Goal: Use online tool/utility: Utilize a website feature to perform a specific function

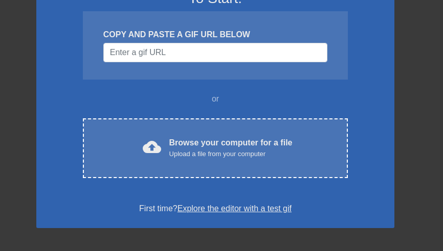
scroll to position [102, 0]
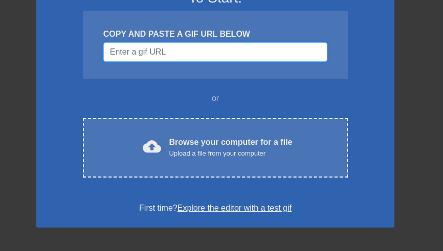
click at [161, 54] on input "Username" at bounding box center [215, 51] width 224 height 19
paste input "0913371968"
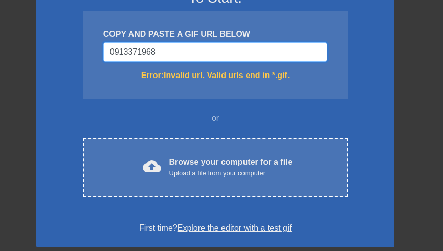
drag, startPoint x: 161, startPoint y: 54, endPoint x: 42, endPoint y: 71, distance: 119.8
click at [64, 66] on div "To Start: COPY AND PASTE A GIF URL BELOW 0913371968 Error: Invalid url. Valid u…" at bounding box center [215, 112] width 358 height 272
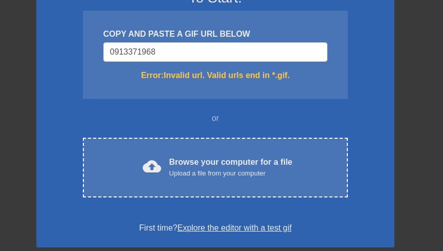
click at [42, 71] on div "To Start: COPY AND PASTE A GIF URL BELOW 0913371968 Error: Invalid url. Valid u…" at bounding box center [215, 112] width 358 height 272
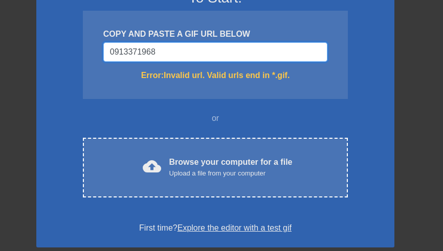
click at [162, 53] on input "0913371968" at bounding box center [215, 51] width 224 height 19
type input "0"
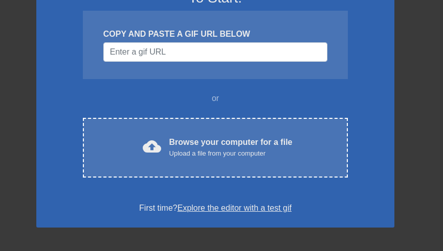
click at [58, 84] on div "To Start: COPY AND PASTE A GIF URL BELOW or cloud_upload Browse your computer f…" at bounding box center [215, 102] width 358 height 252
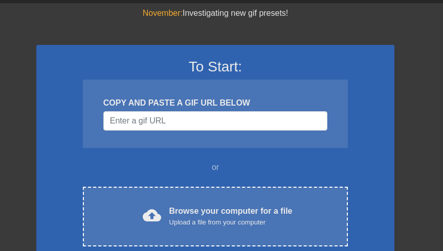
scroll to position [51, 0]
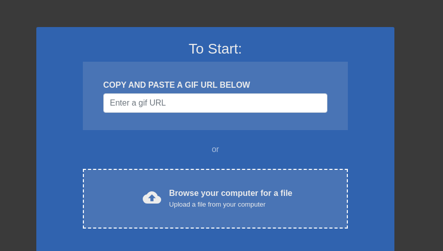
click at [18, 76] on div "November: Investigating new gif presets! To Start: COPY AND PASTE A GIF URL BEL…" at bounding box center [221, 239] width 443 height 500
